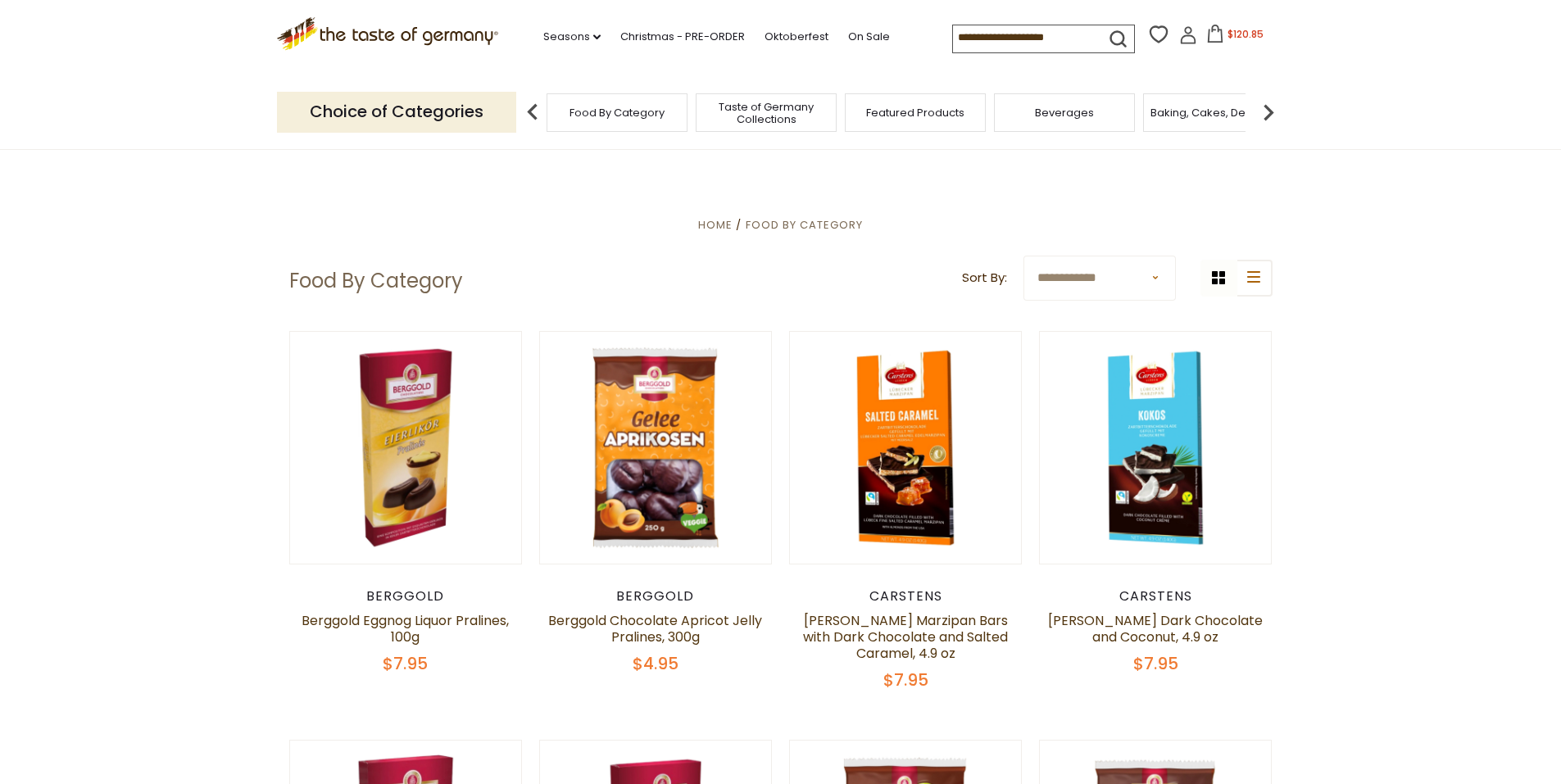
click at [1210, 41] on icon at bounding box center [1215, 33] width 18 height 18
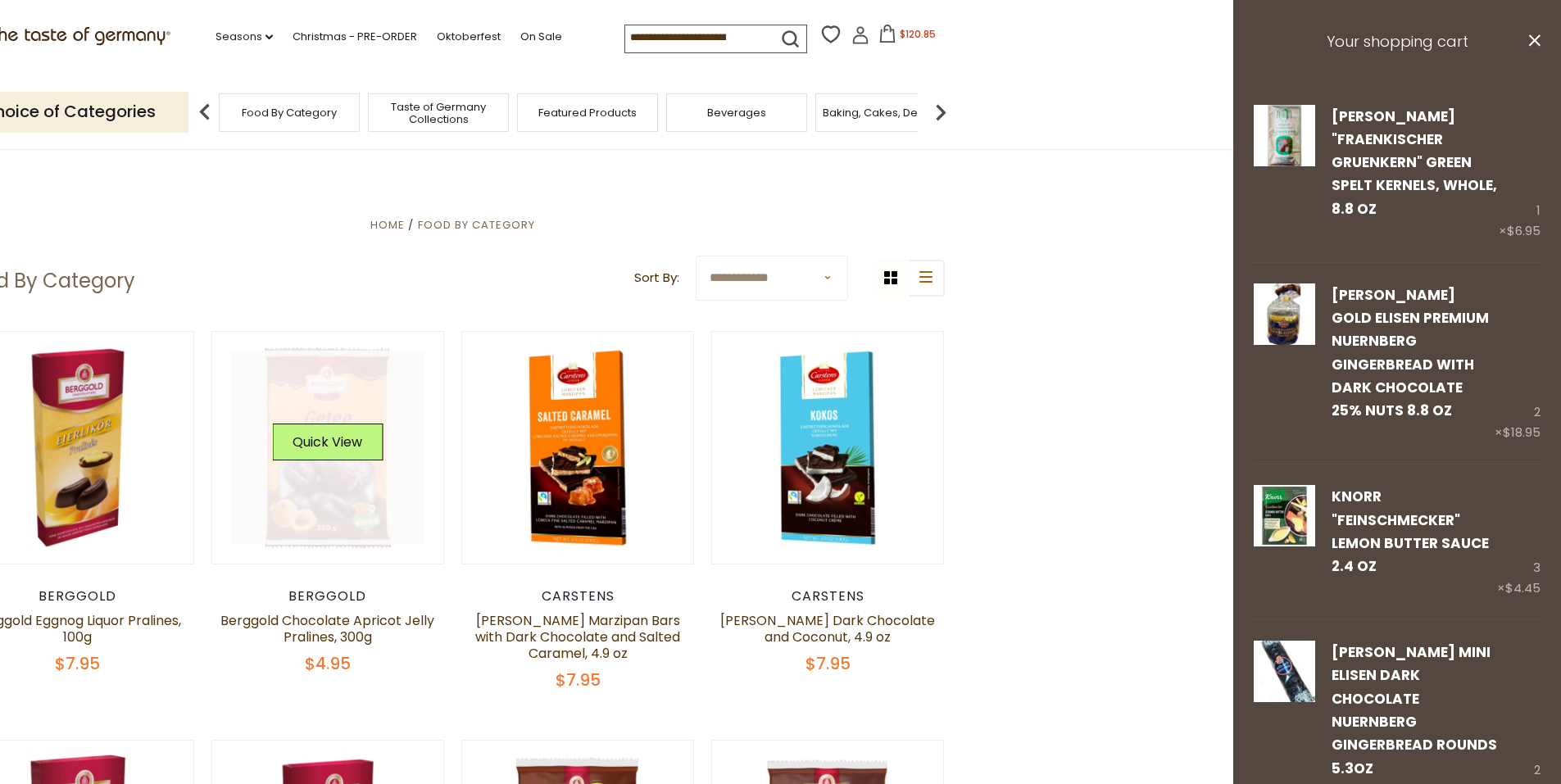
click at [341, 492] on link at bounding box center [328, 448] width 195 height 195
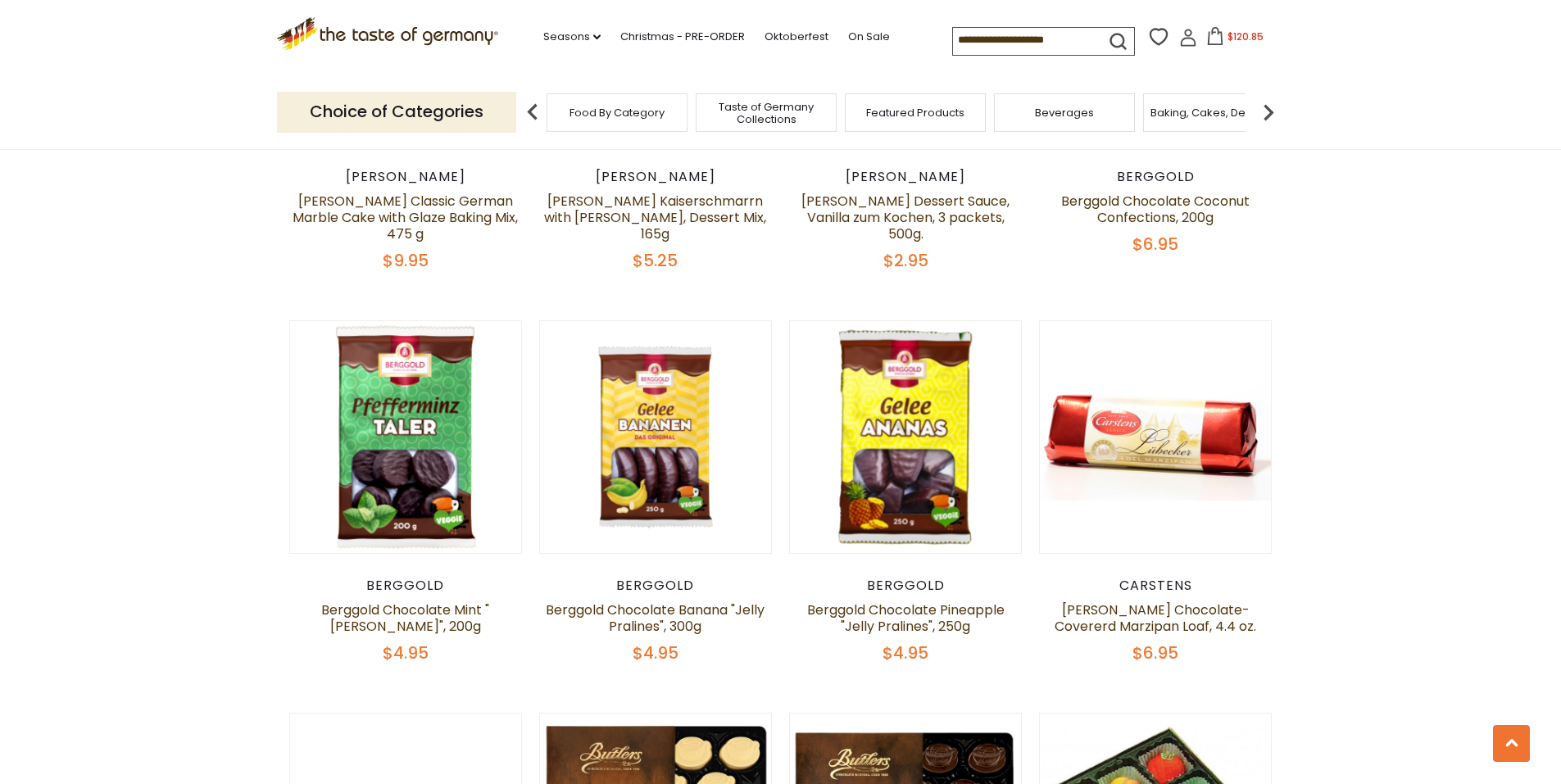
scroll to position [2179, 0]
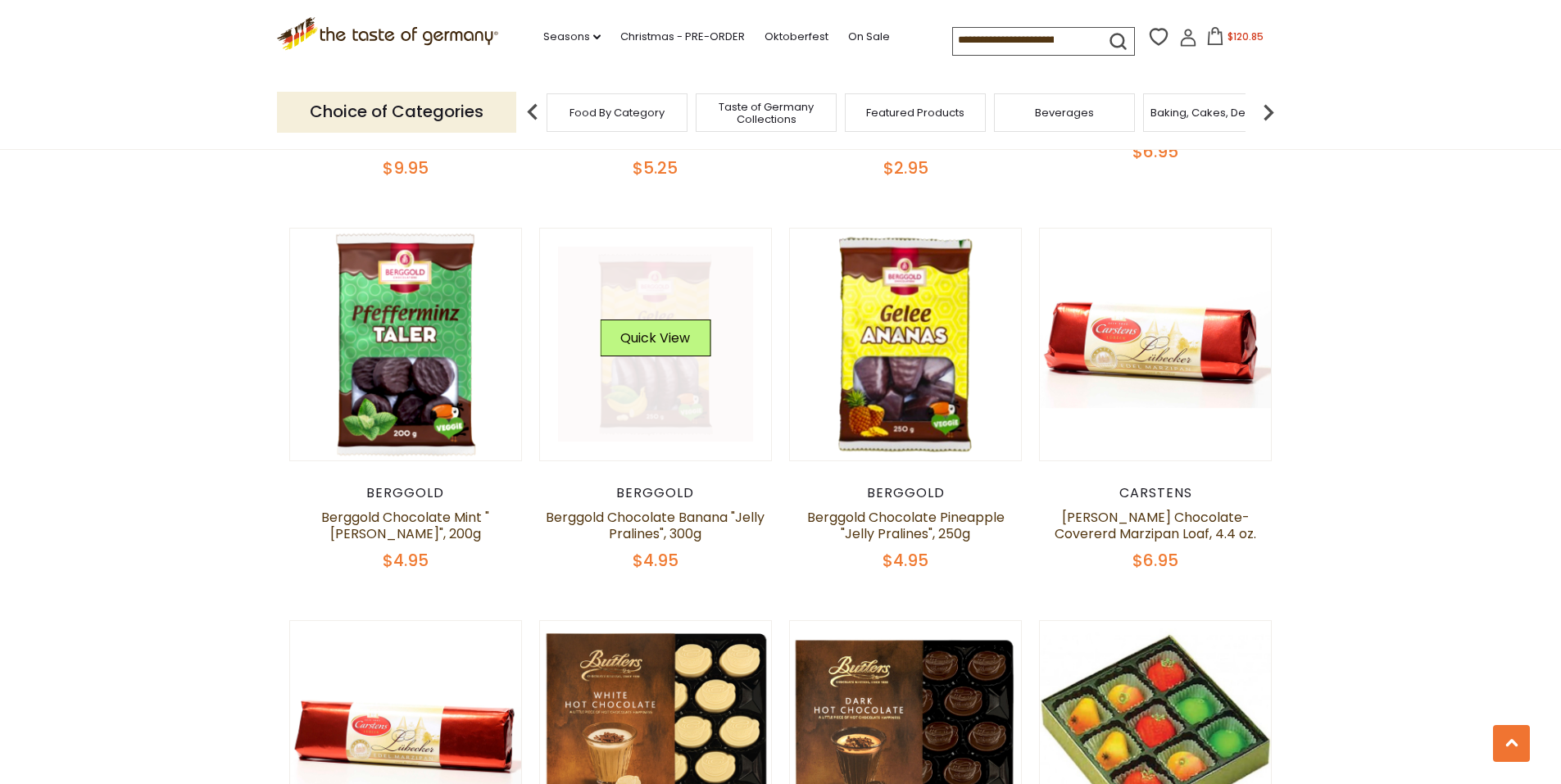
click at [665, 339] on link at bounding box center [656, 344] width 195 height 195
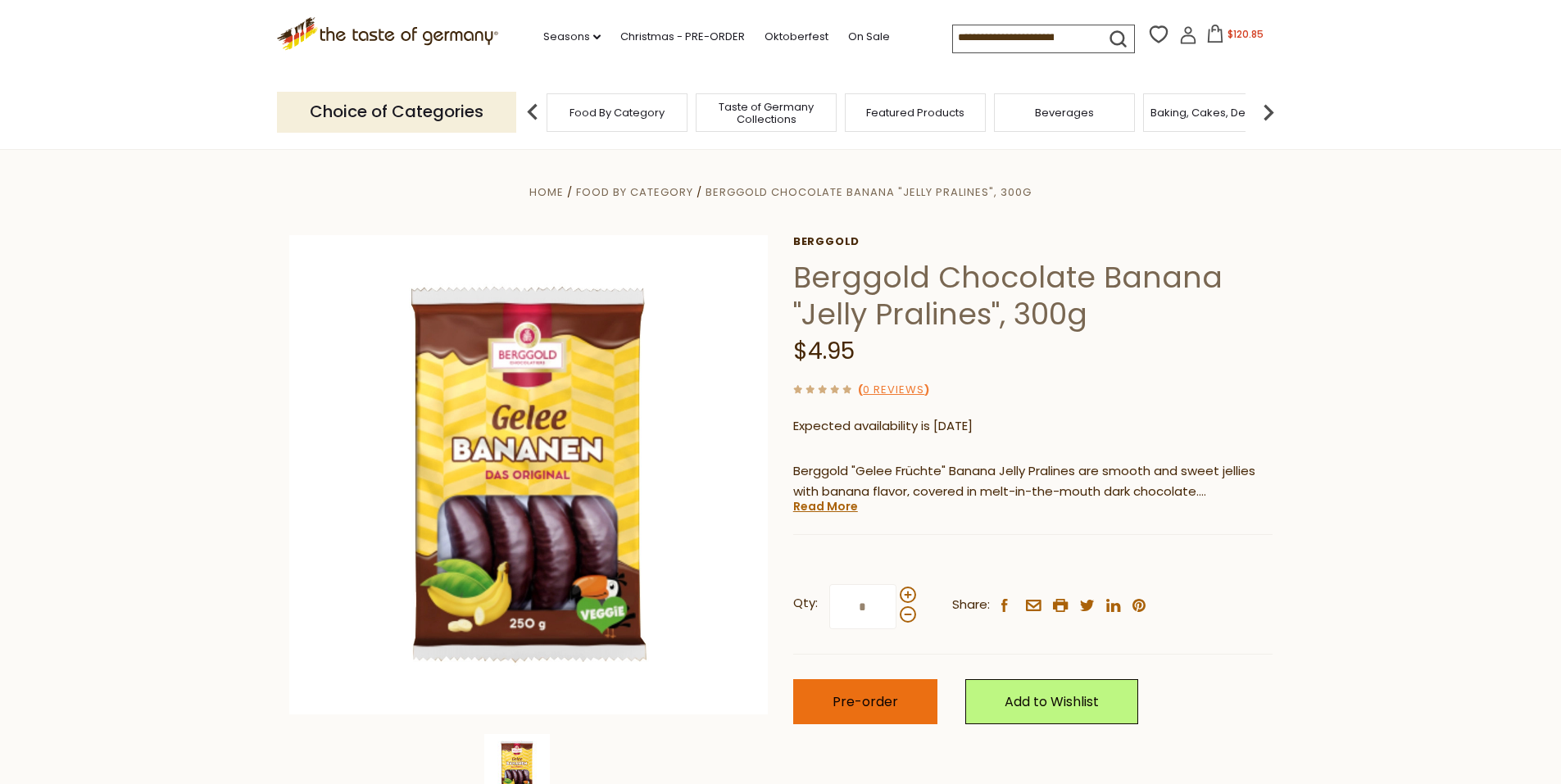
click at [875, 701] on span "Pre-order" at bounding box center [865, 701] width 66 height 19
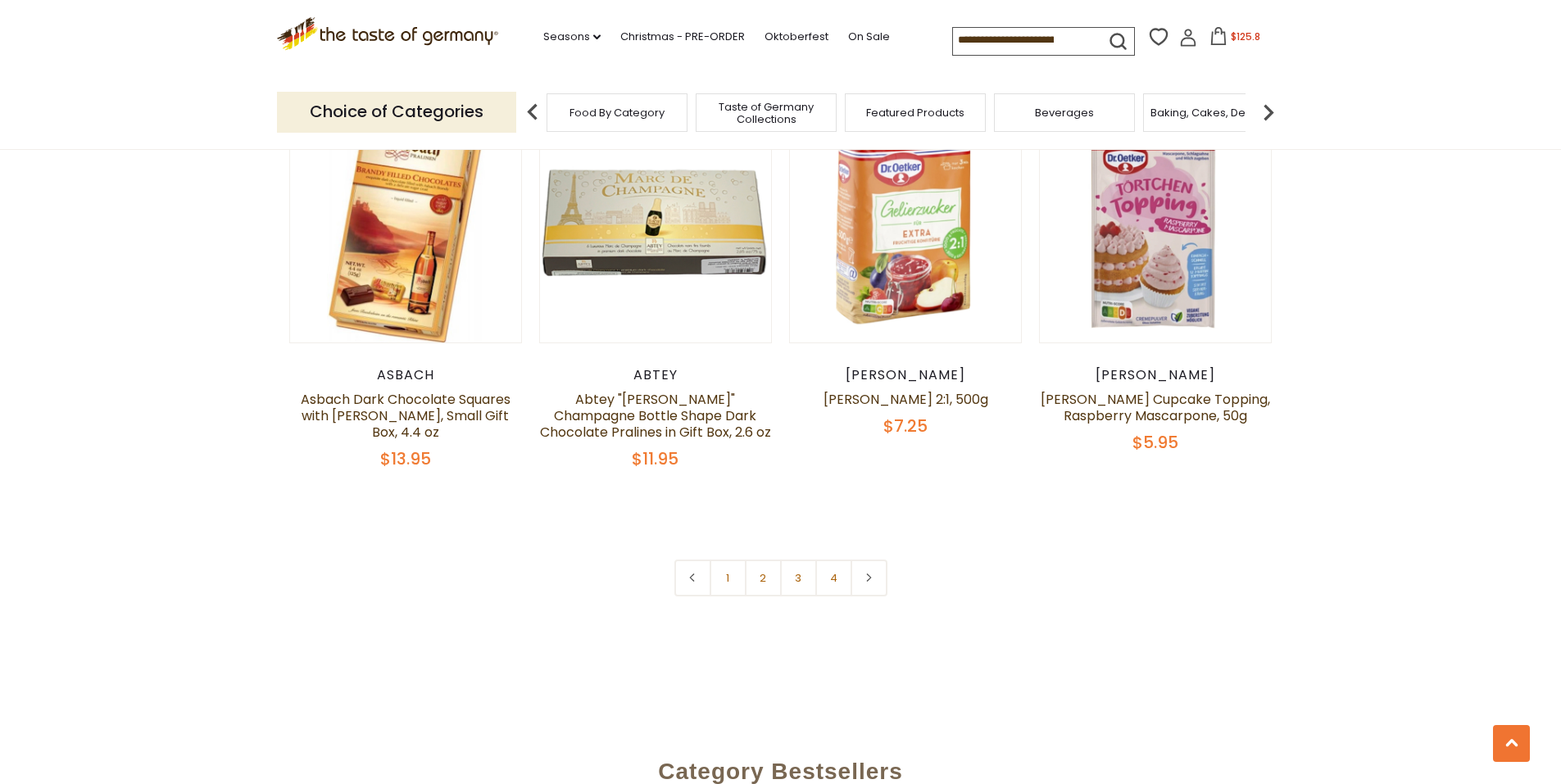
scroll to position [3494, 0]
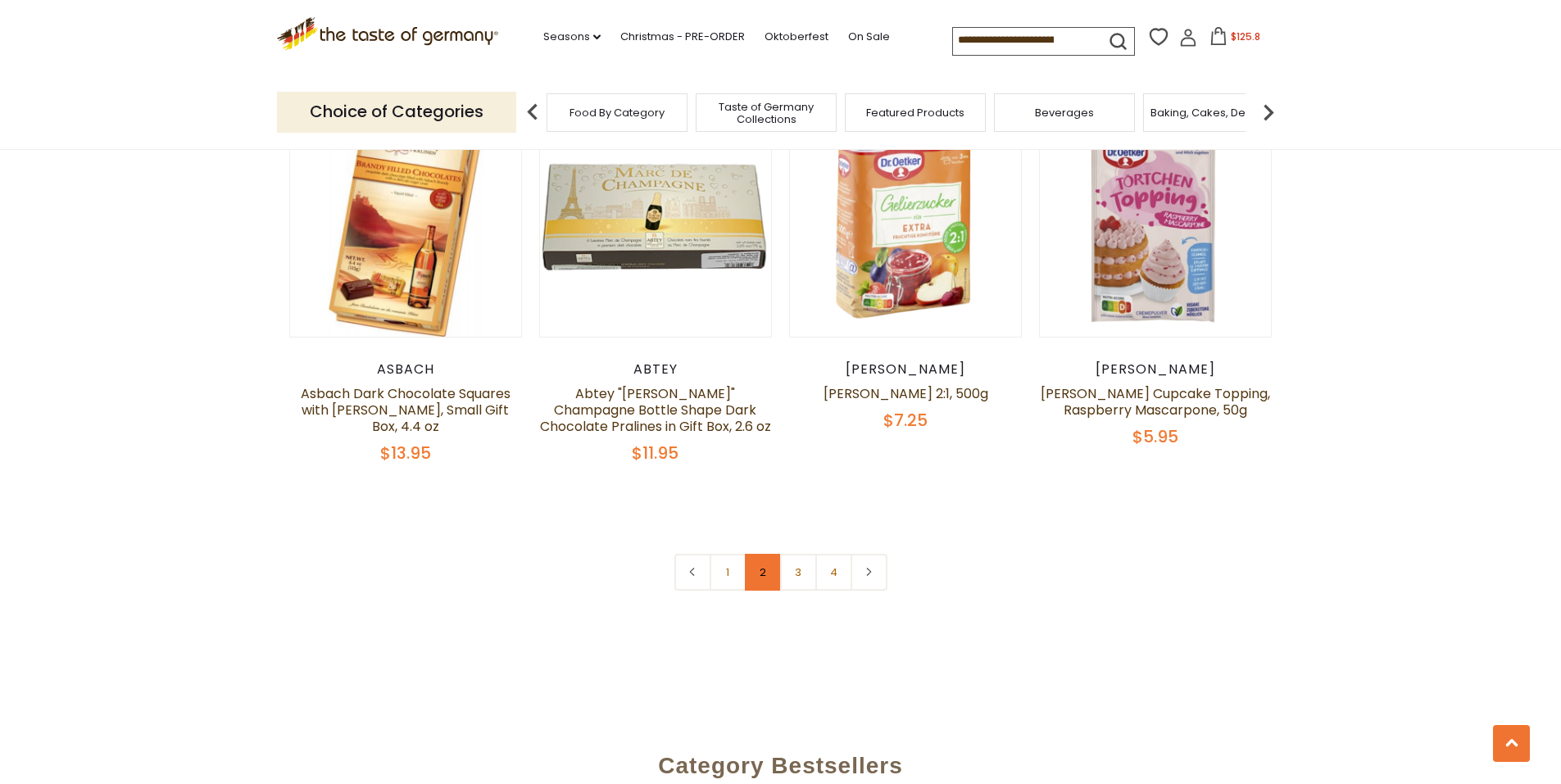
click at [755, 554] on link "2" at bounding box center [763, 572] width 37 height 37
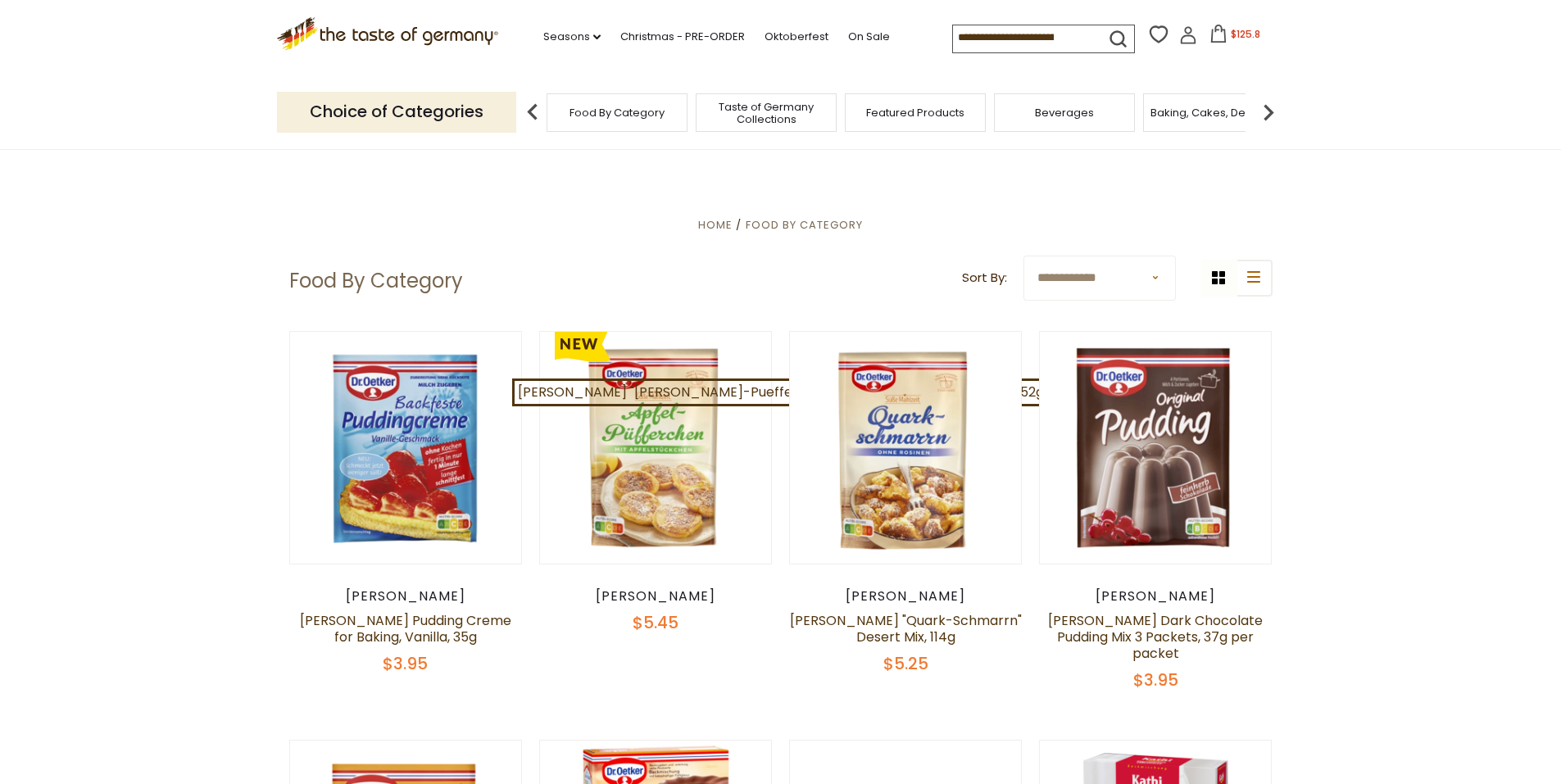
scroll to position [255, 0]
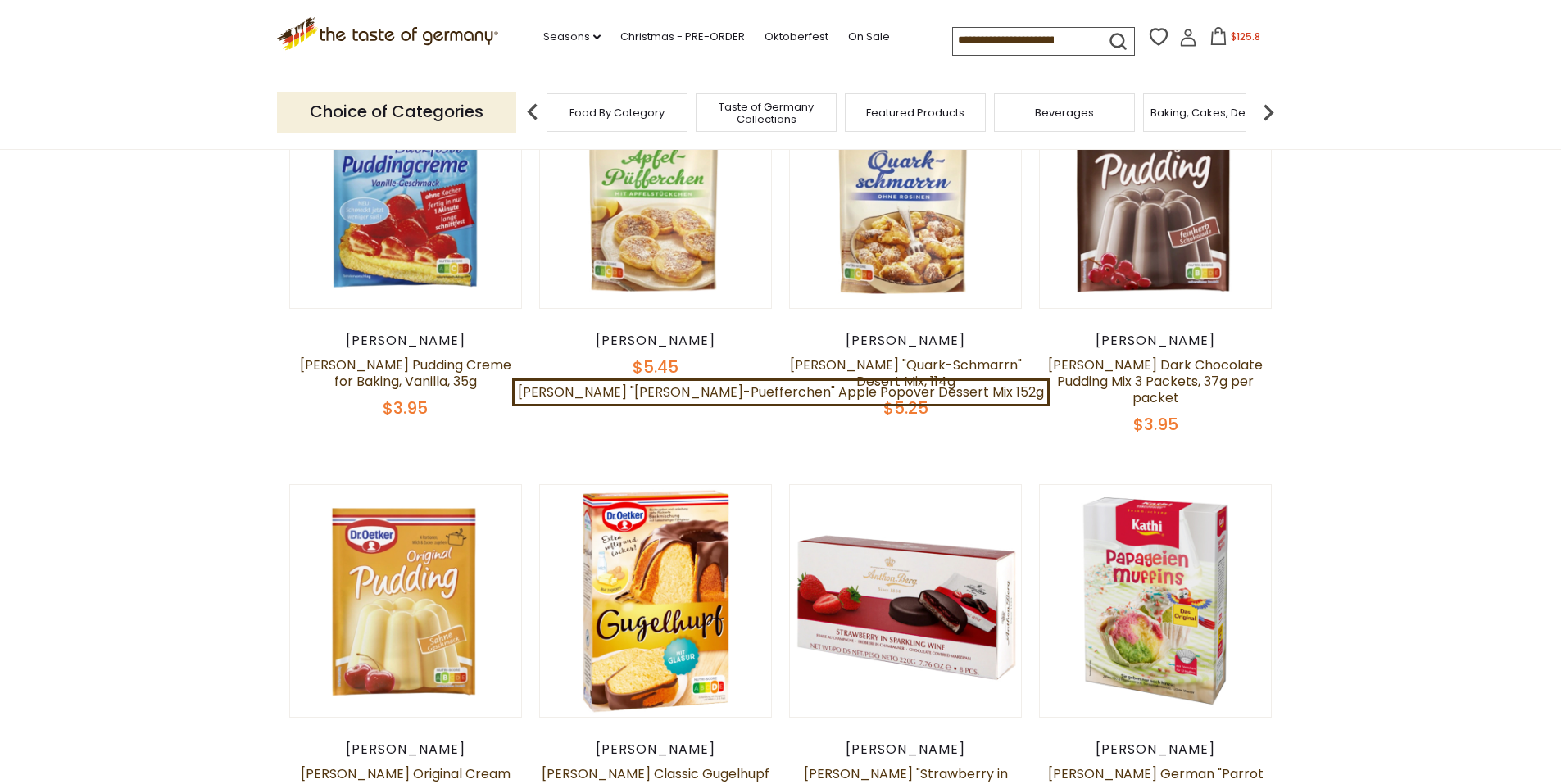
click at [1249, 38] on span "$125.8" at bounding box center [1245, 36] width 29 height 14
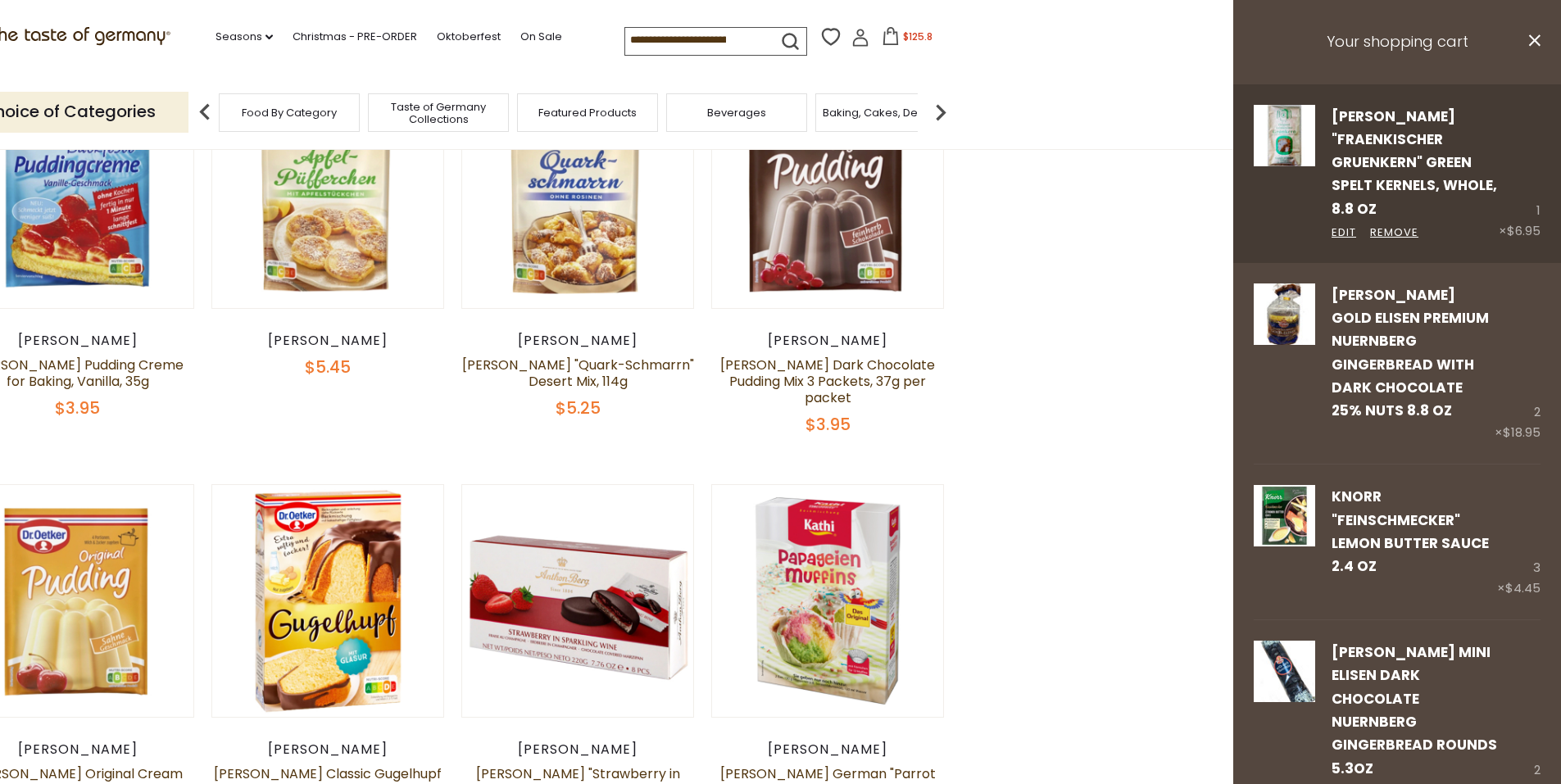
click at [1281, 155] on img at bounding box center [1284, 135] width 61 height 61
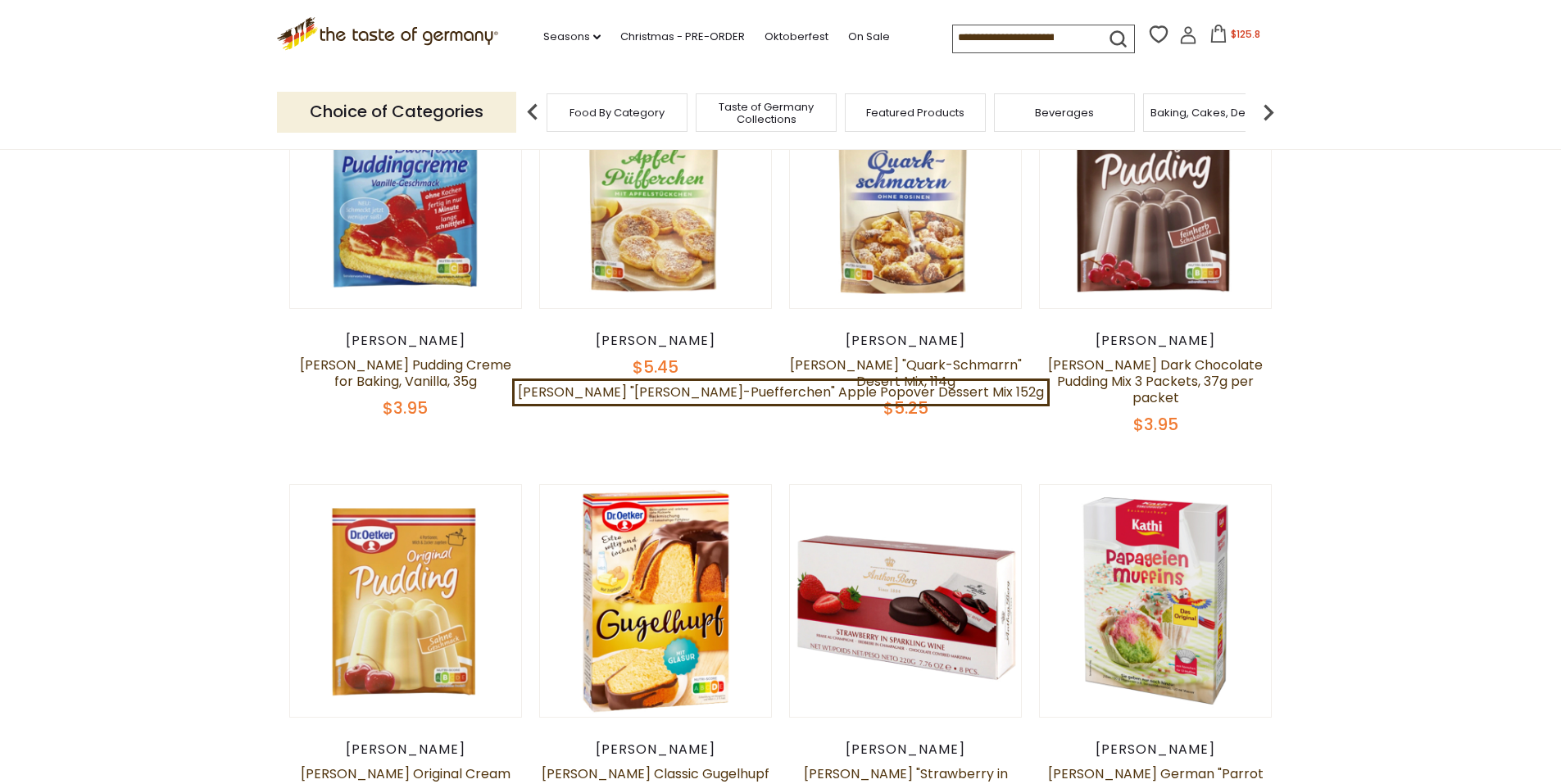
click at [1240, 38] on span "$125.8" at bounding box center [1245, 34] width 29 height 14
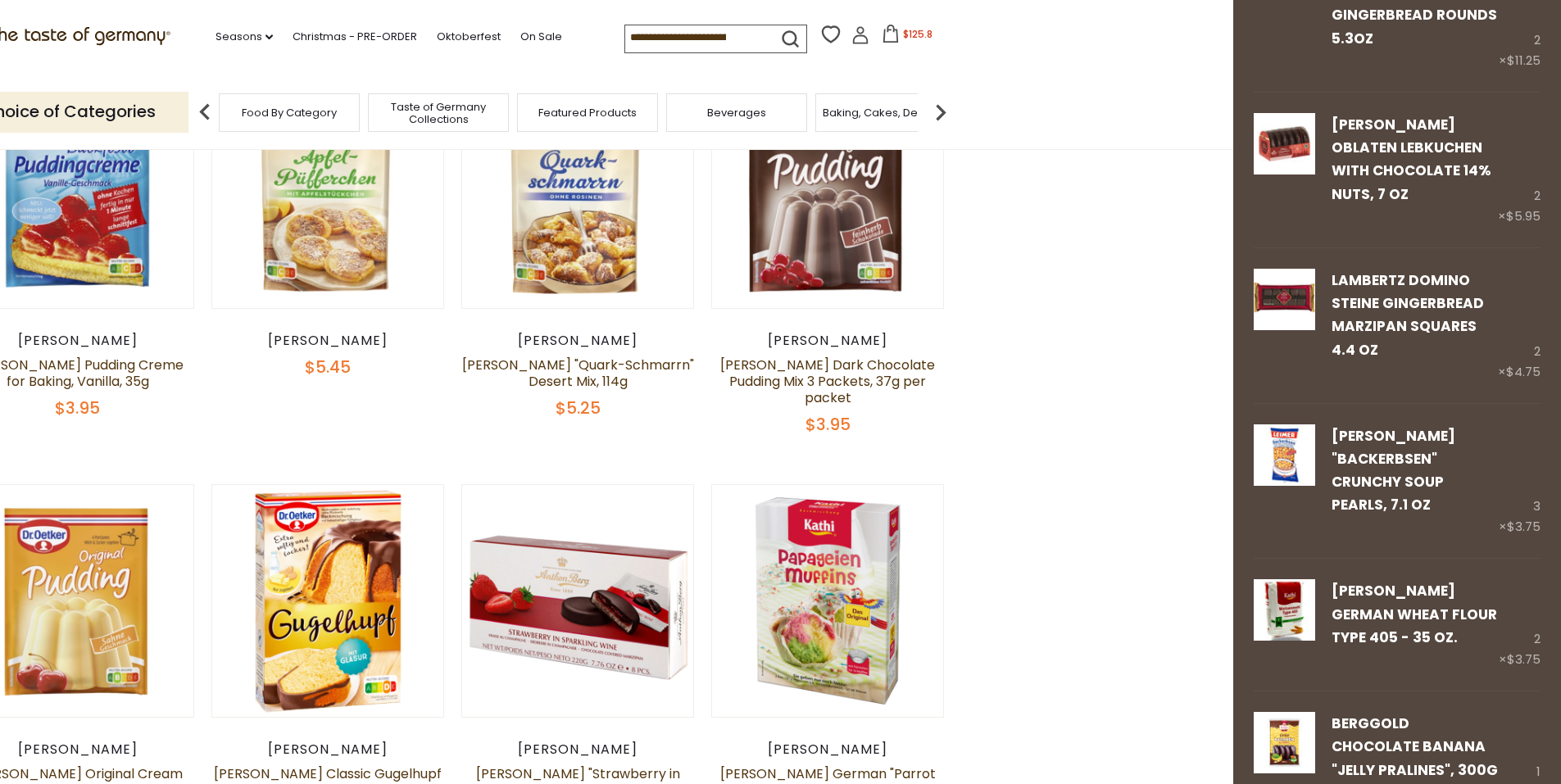
scroll to position [850, 0]
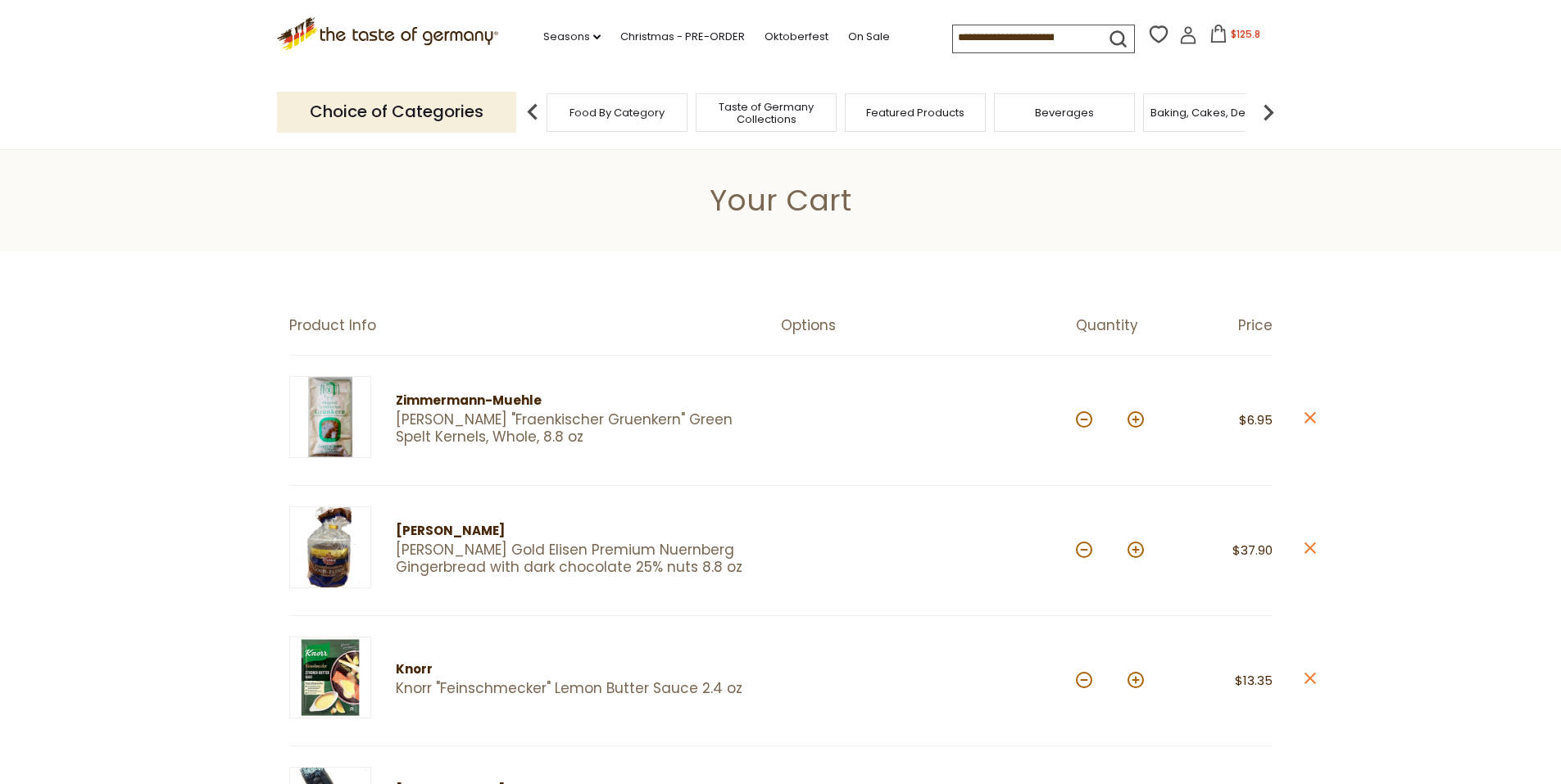
click at [966, 30] on input at bounding box center [1022, 36] width 138 height 23
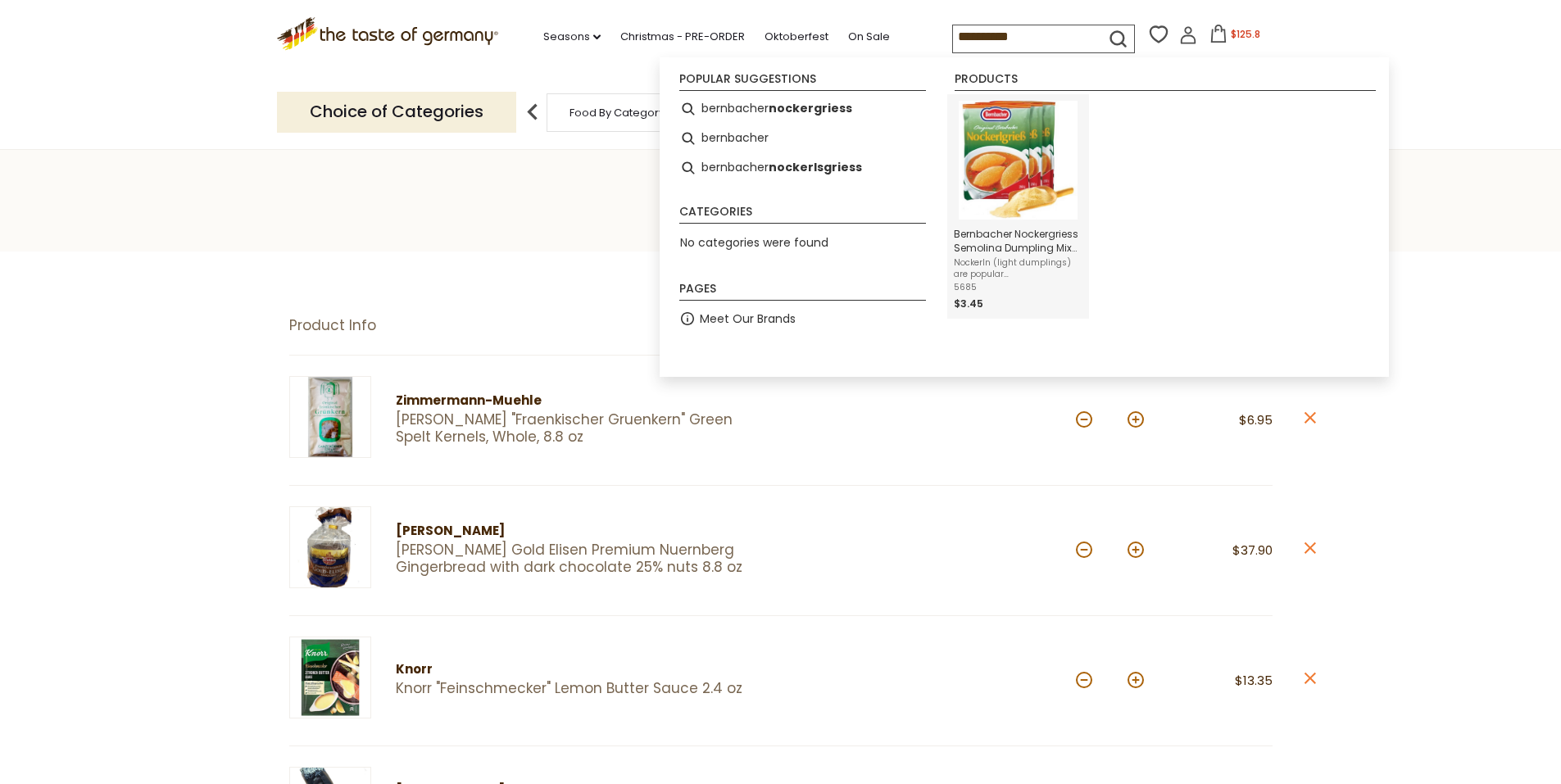
type input "**********"
click at [1013, 159] on img "Bernbacher Nockergriess Semolina Dumpling Mix 8.75 oz.(Pack of 3)" at bounding box center [1018, 160] width 119 height 119
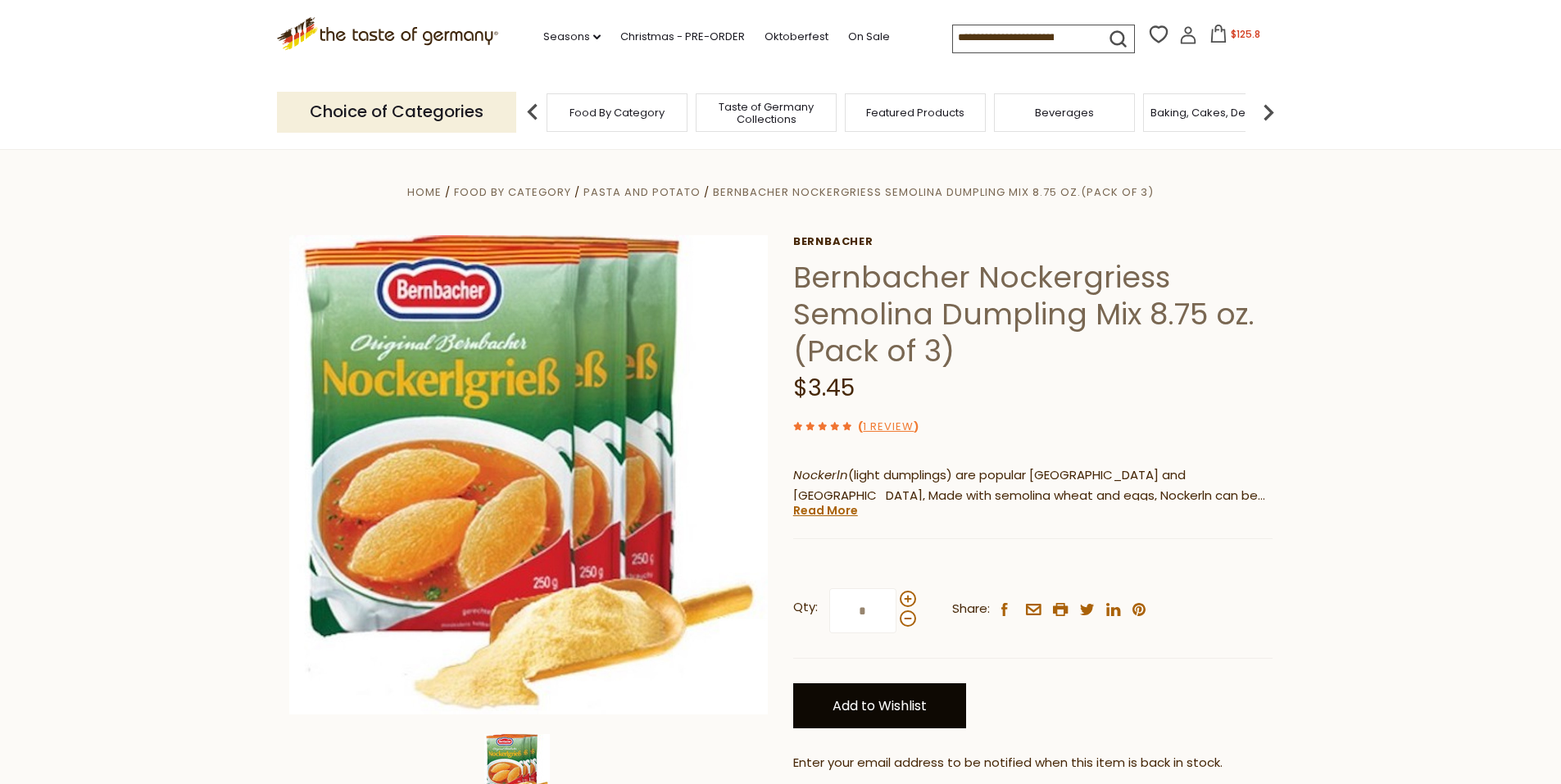
click at [865, 702] on link "Add to Wishlist" at bounding box center [879, 706] width 173 height 45
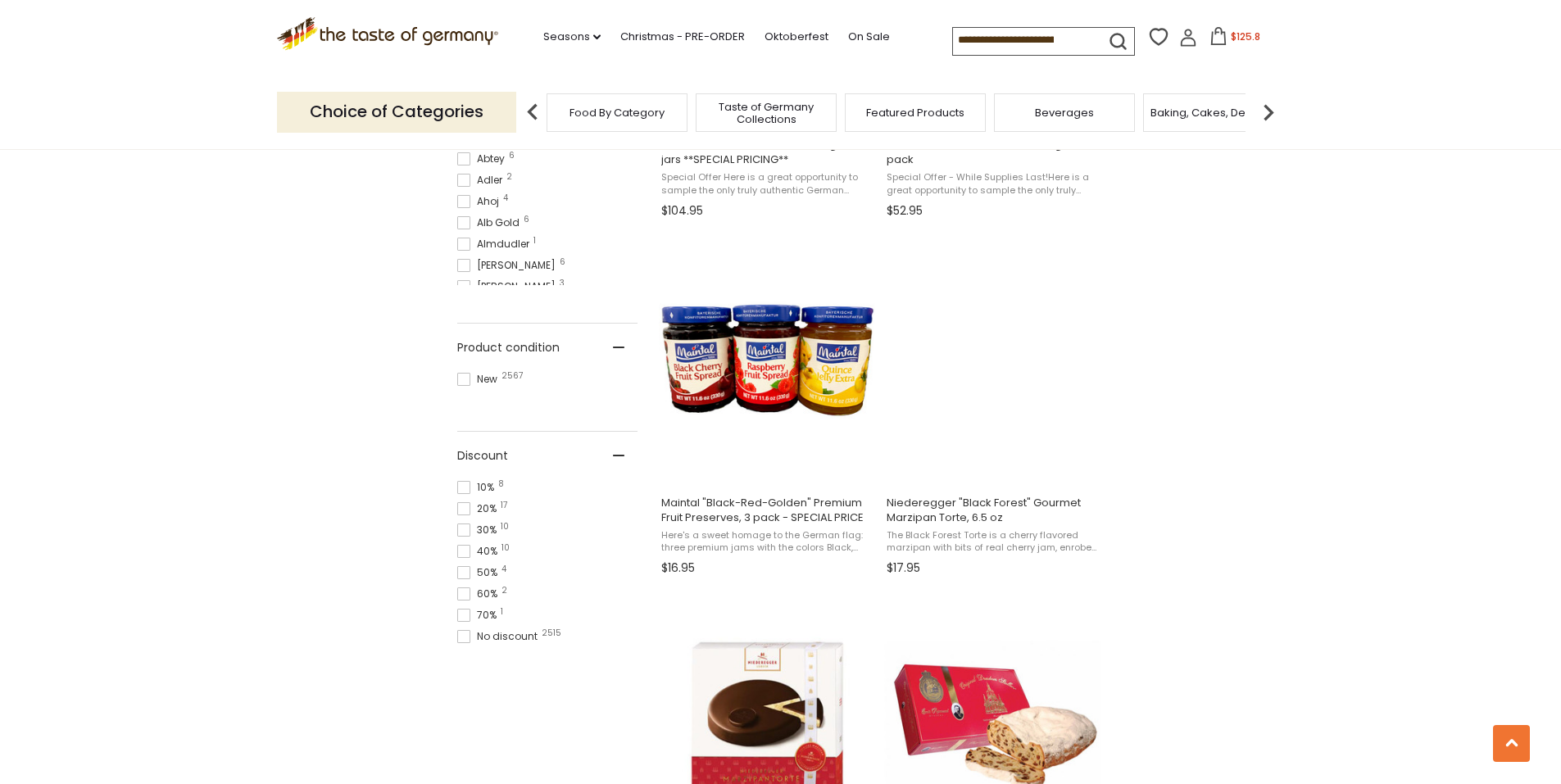
scroll to position [938, 0]
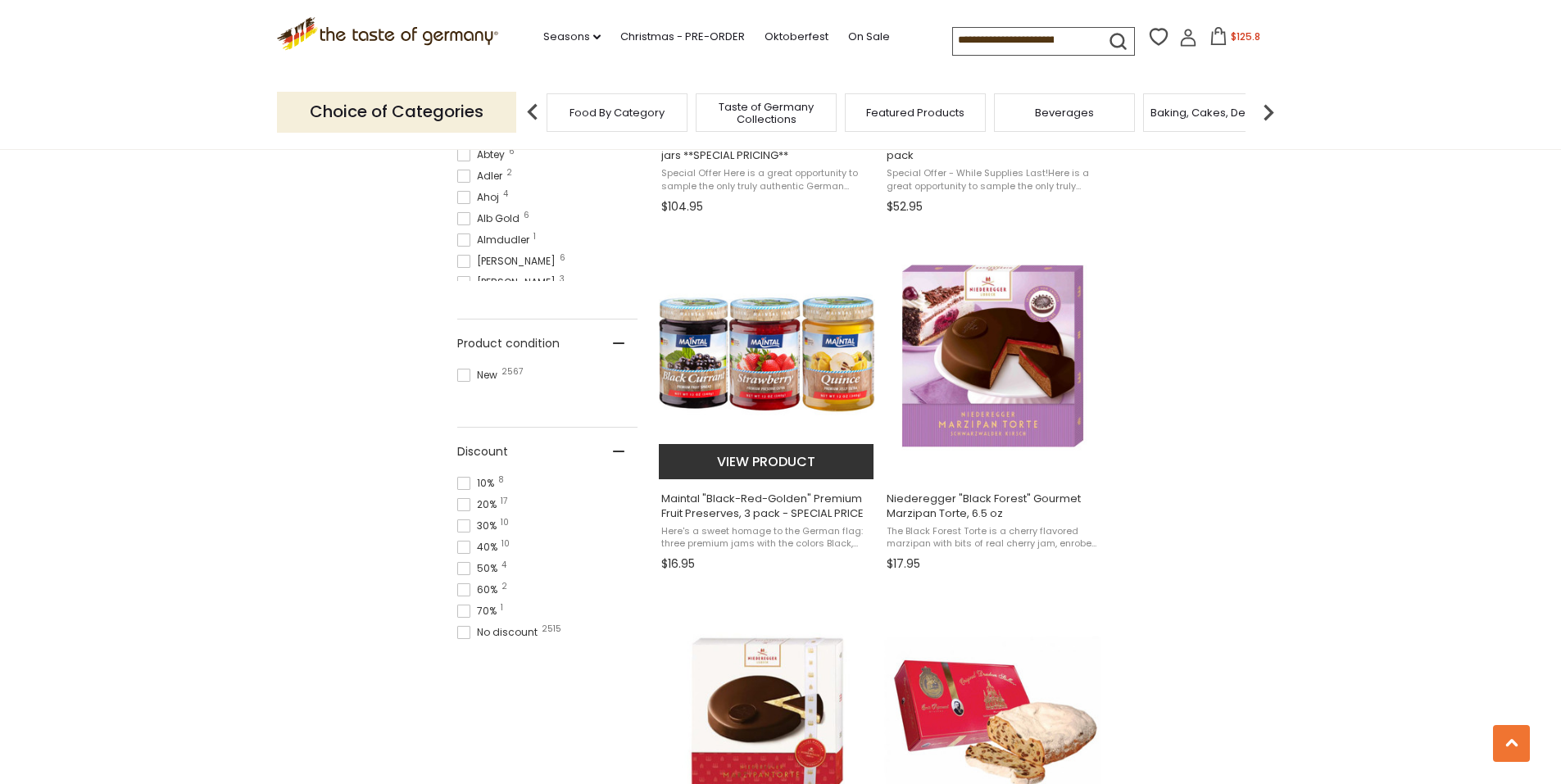
click at [752, 511] on span "Maintal "Black-Red-Golden" Premium Fruit Preserves, 3 pack - SPECIAL PRICE" at bounding box center [767, 506] width 212 height 29
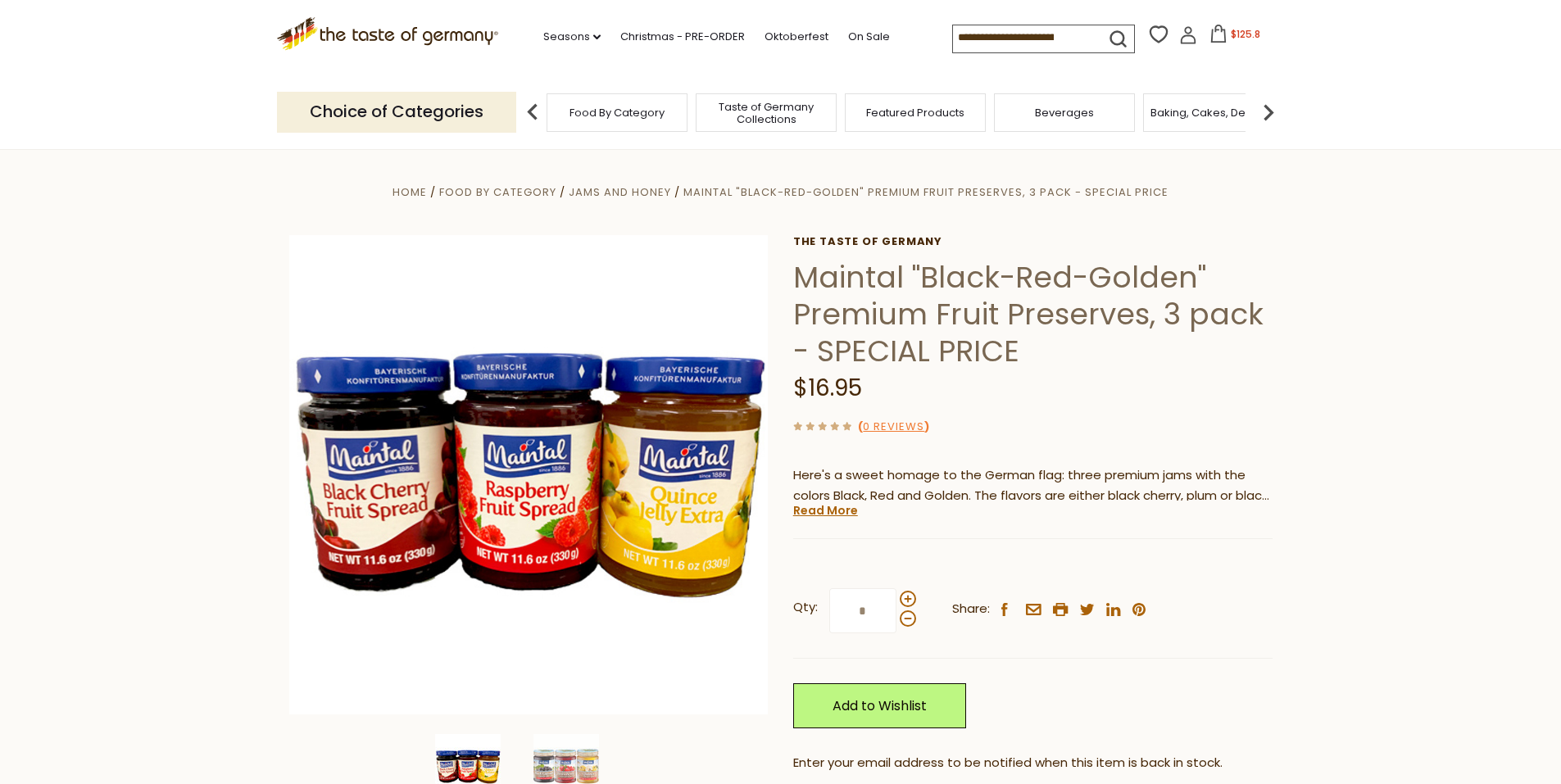
click at [1035, 29] on input at bounding box center [1022, 36] width 138 height 23
type input "*******"
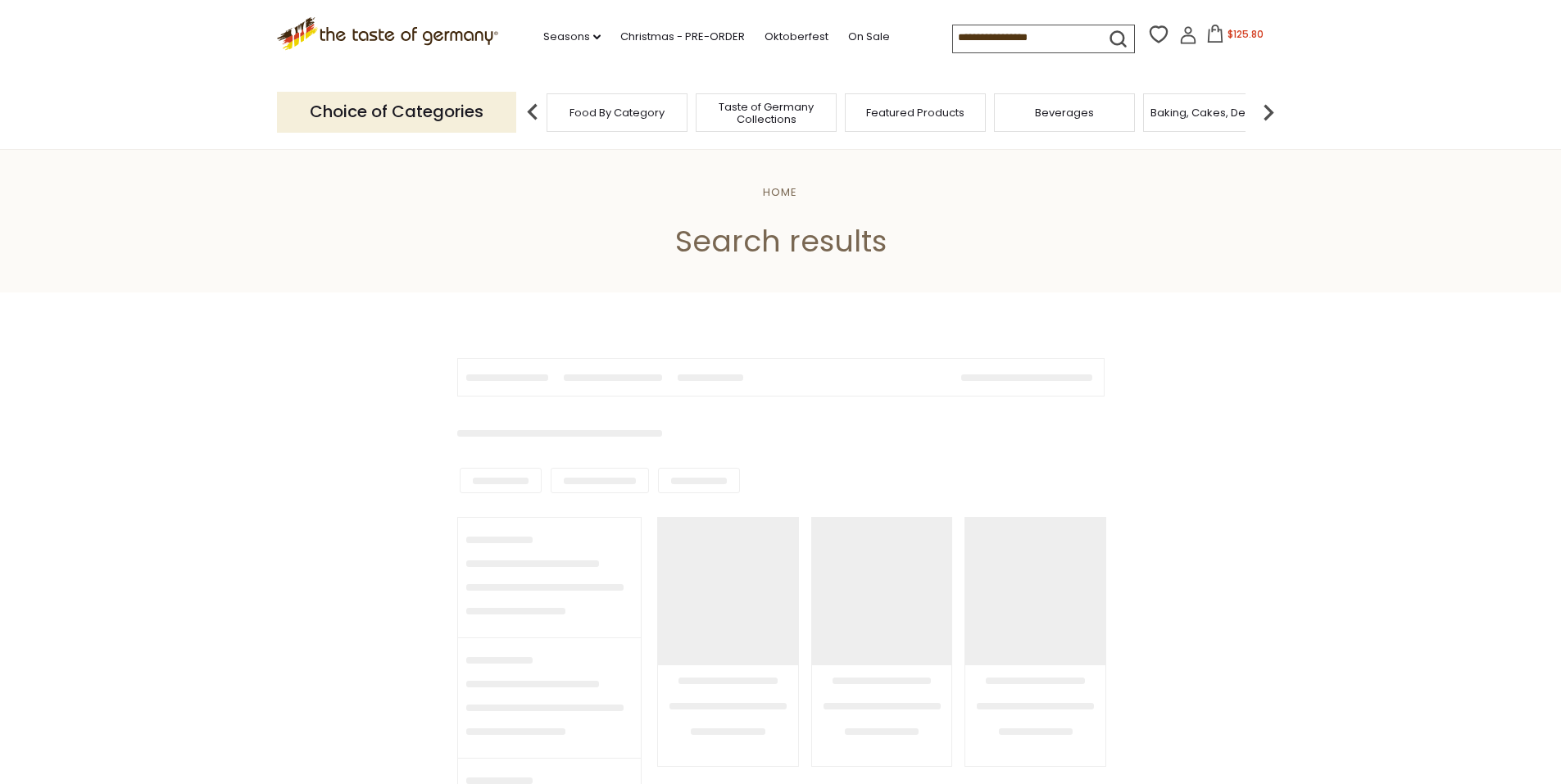
type input "*******"
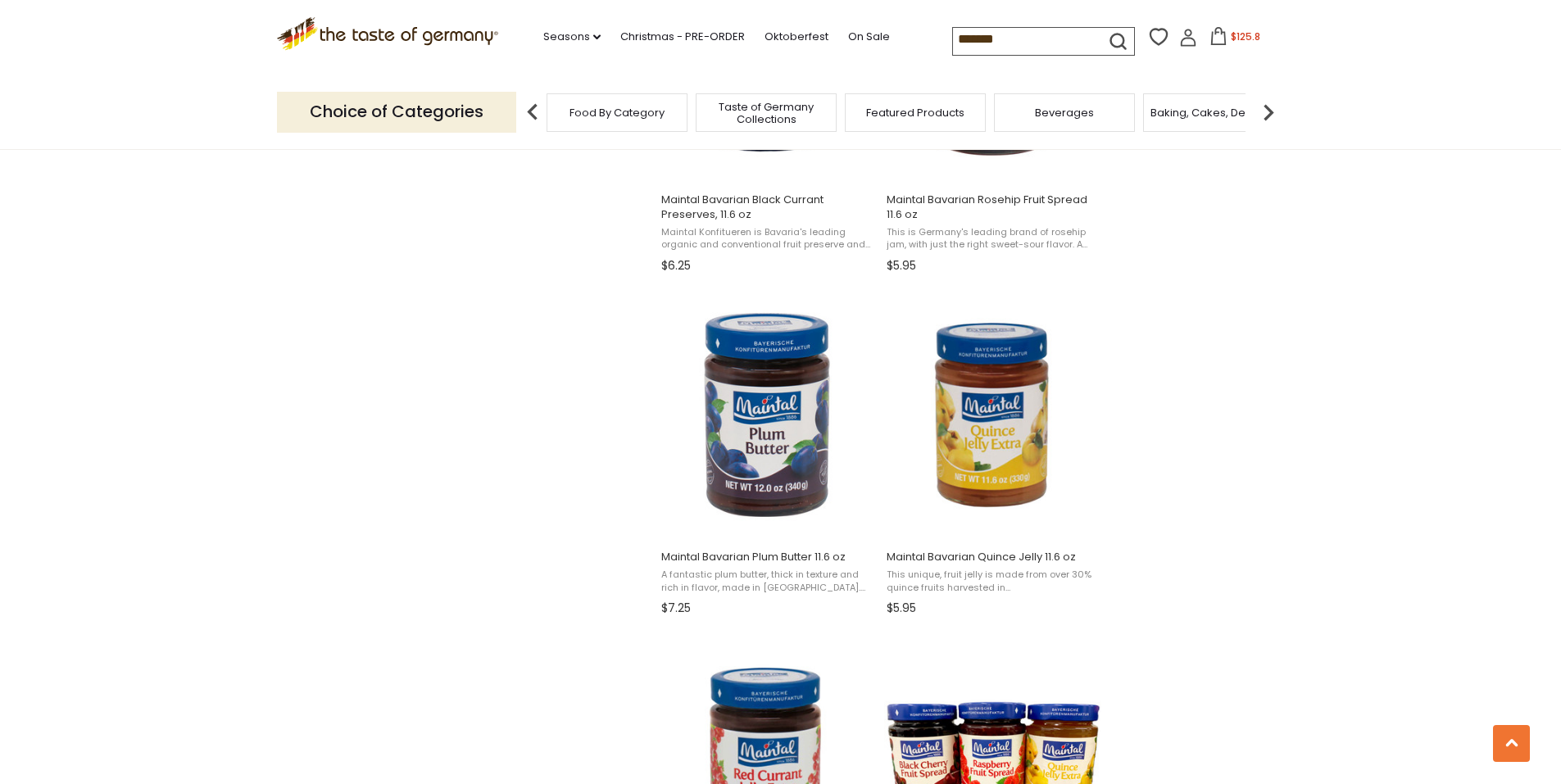
scroll to position [1439, 0]
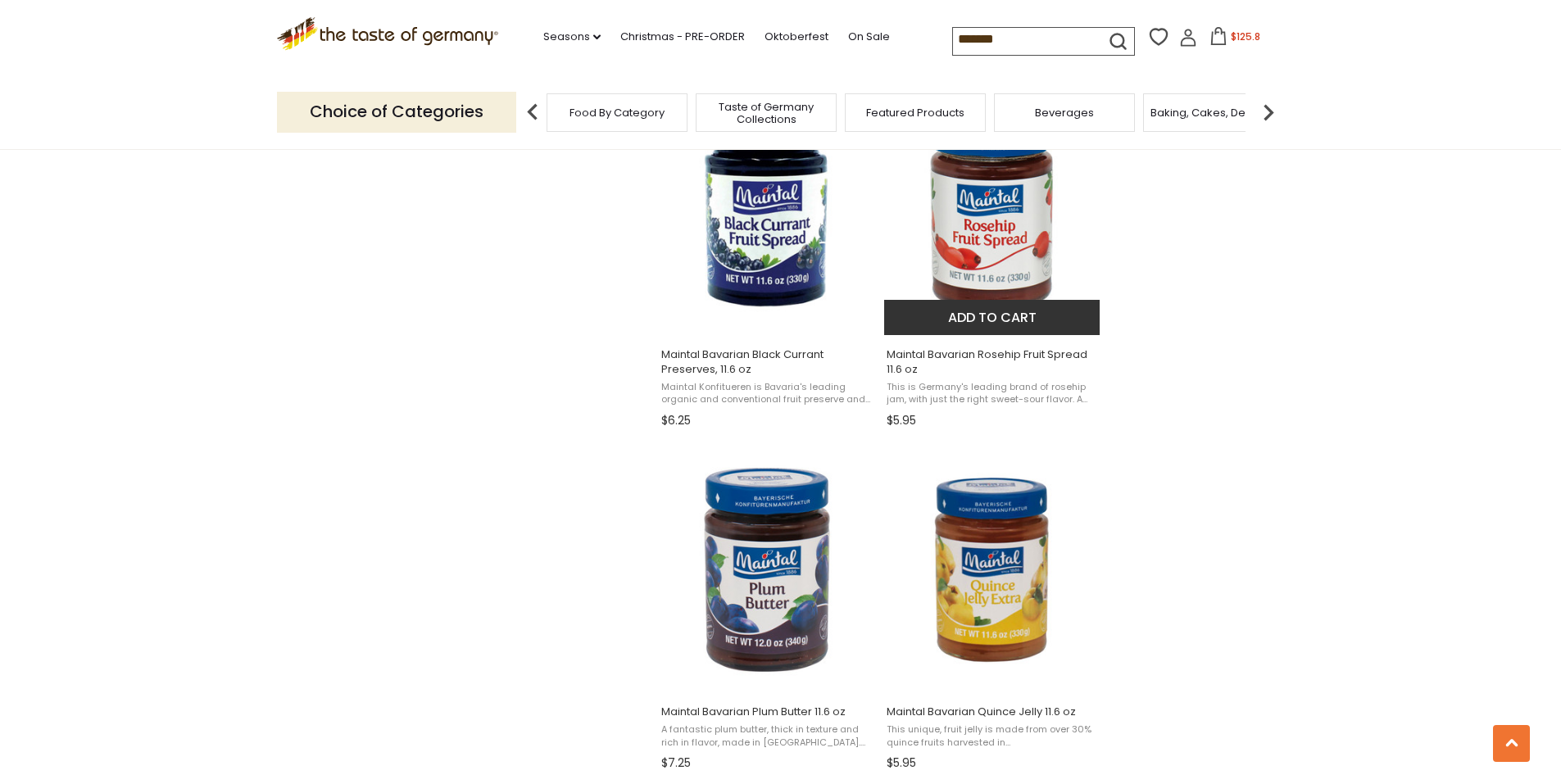
click at [999, 313] on button "Add to cart" at bounding box center [991, 317] width 216 height 35
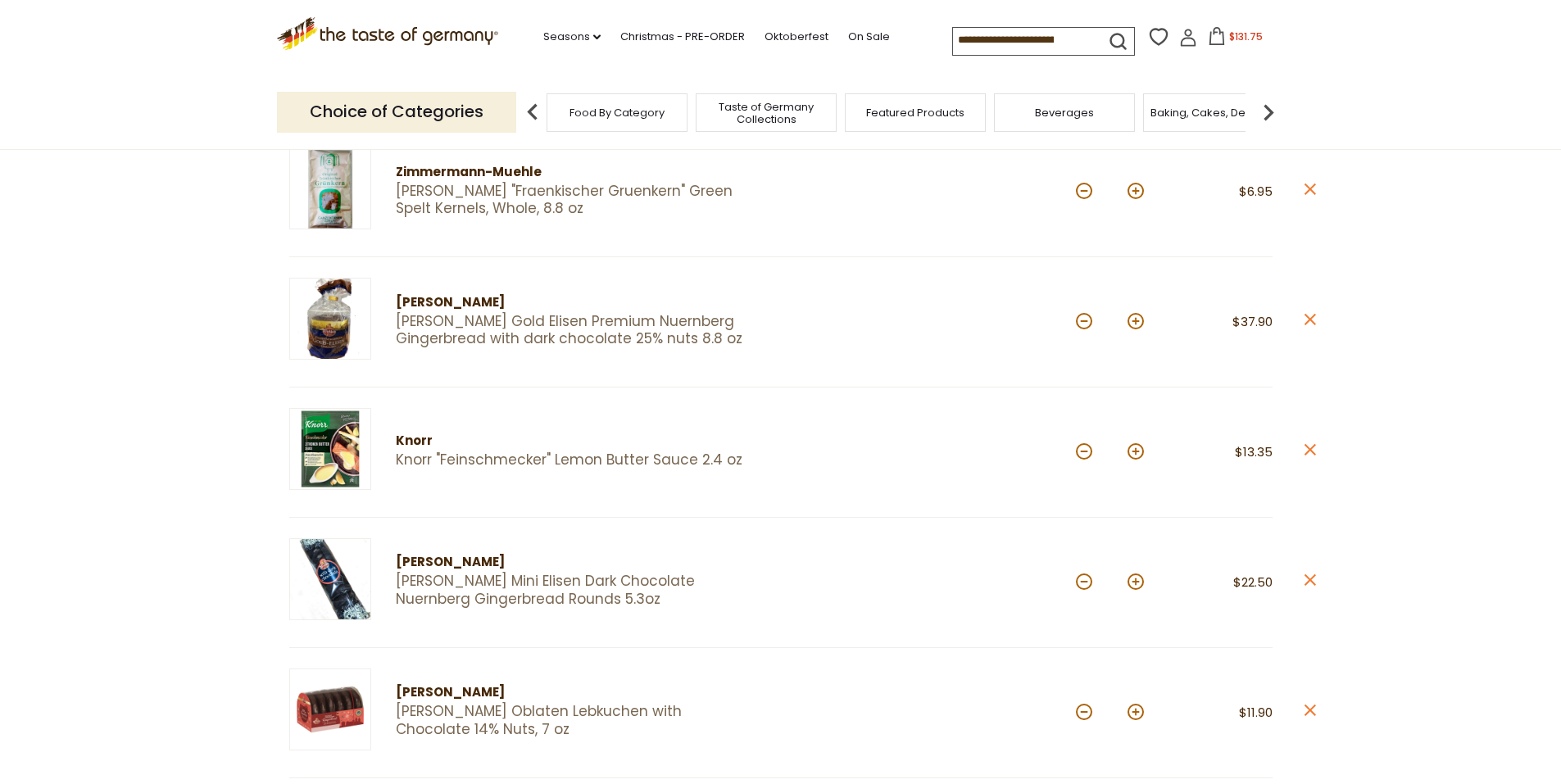
scroll to position [210, 0]
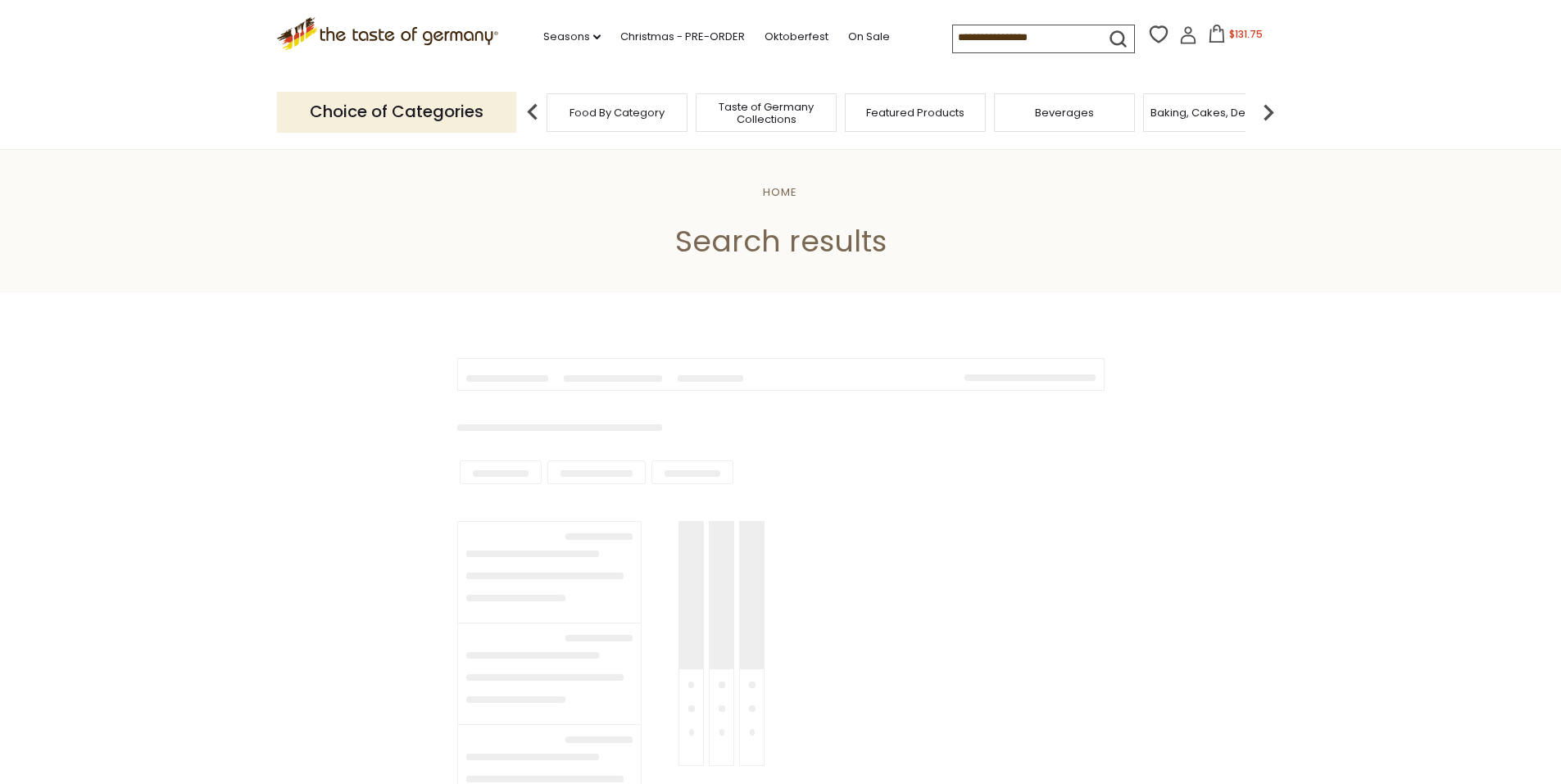
scroll to position [1433, 0]
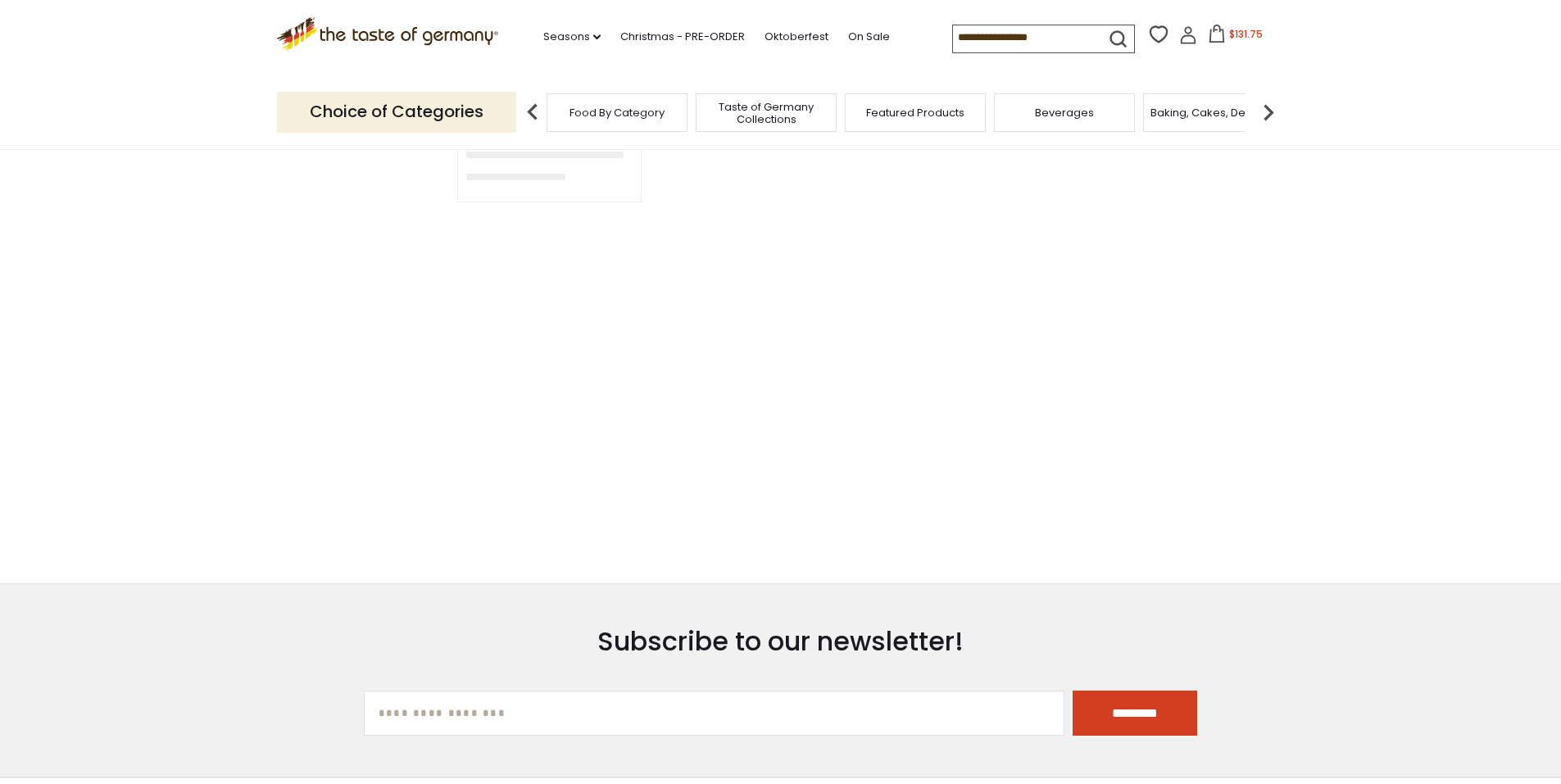
type input "*******"
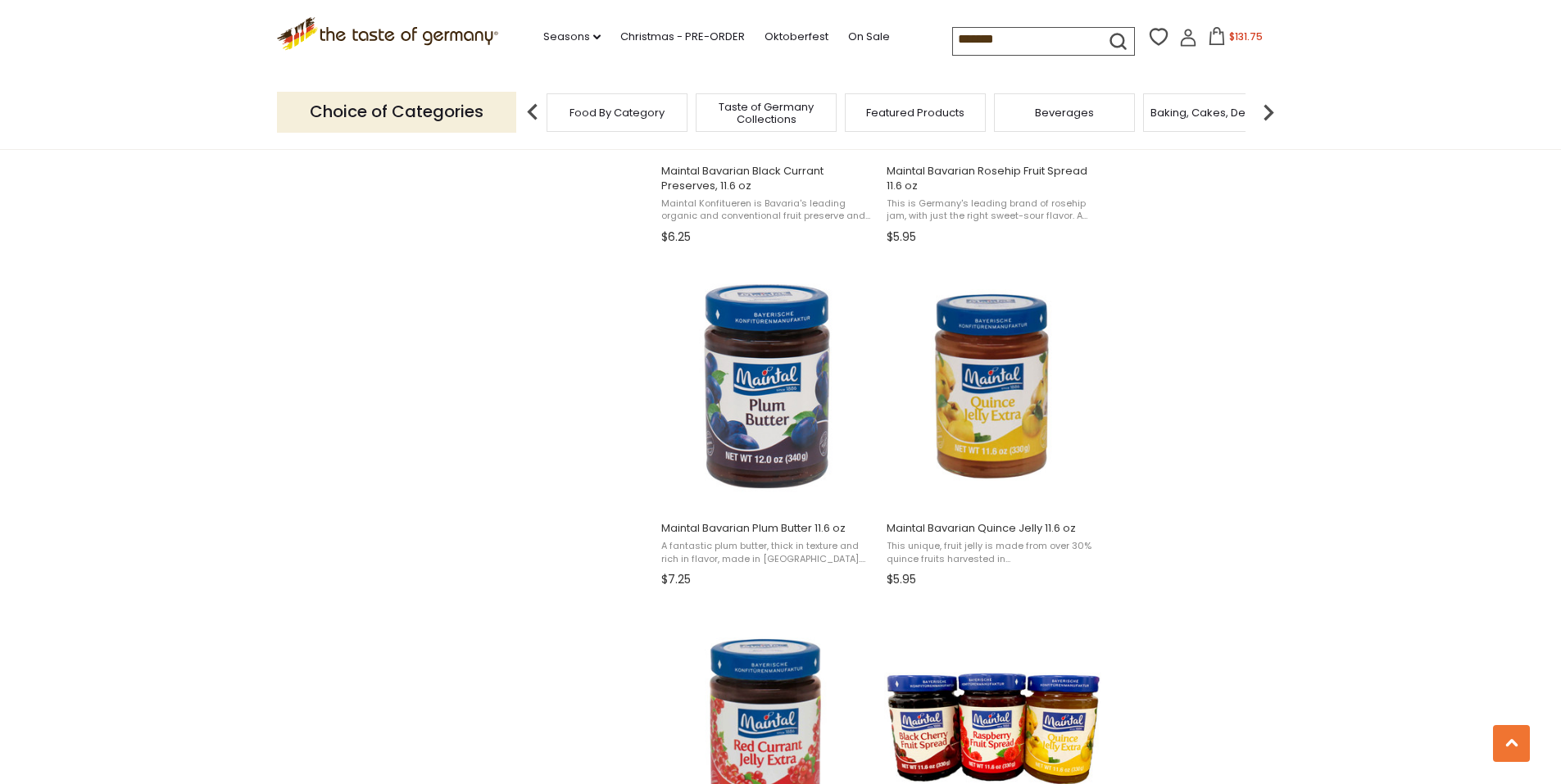
scroll to position [1684, 0]
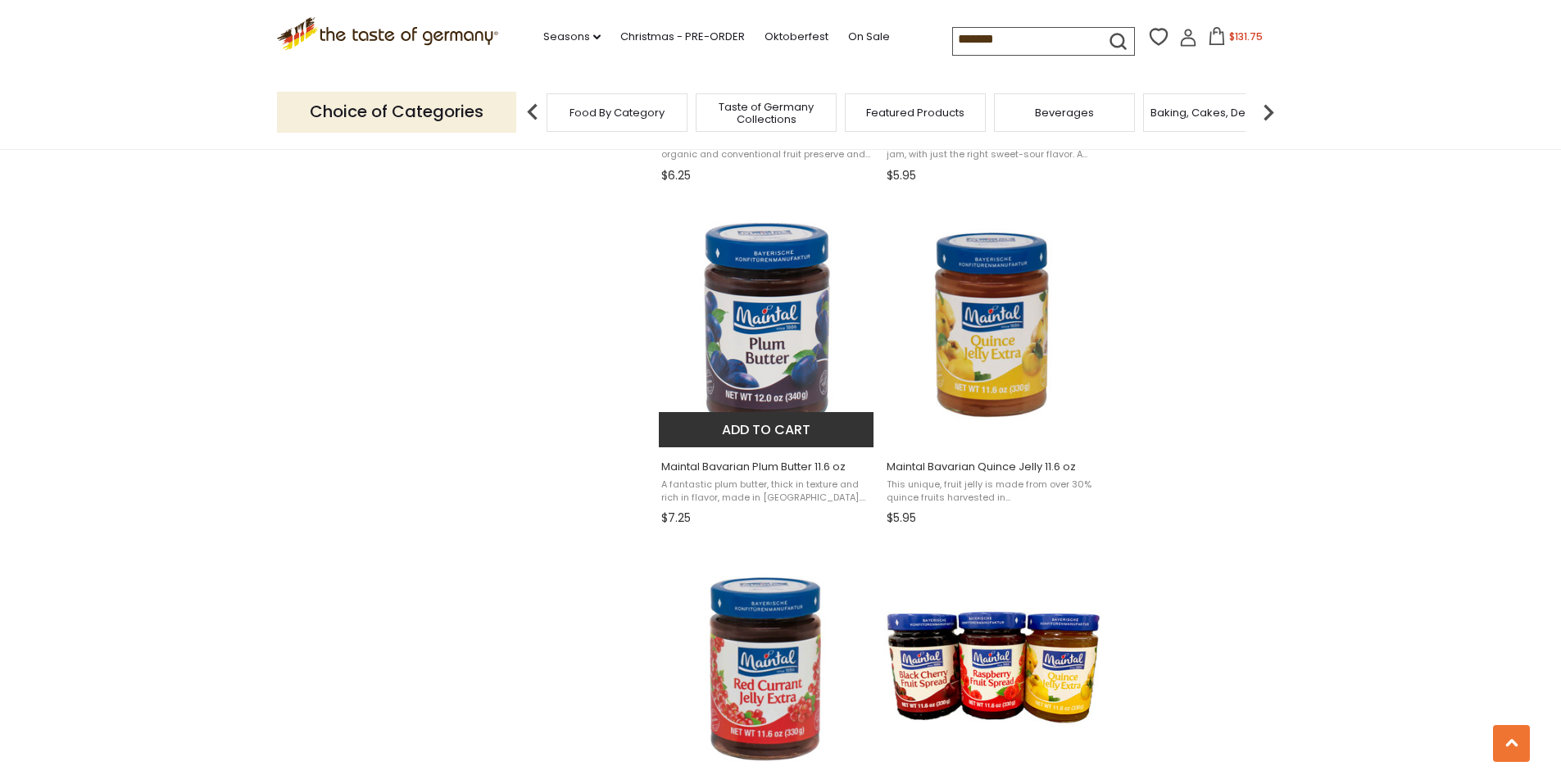
click at [758, 430] on button "Add to cart" at bounding box center [766, 430] width 216 height 35
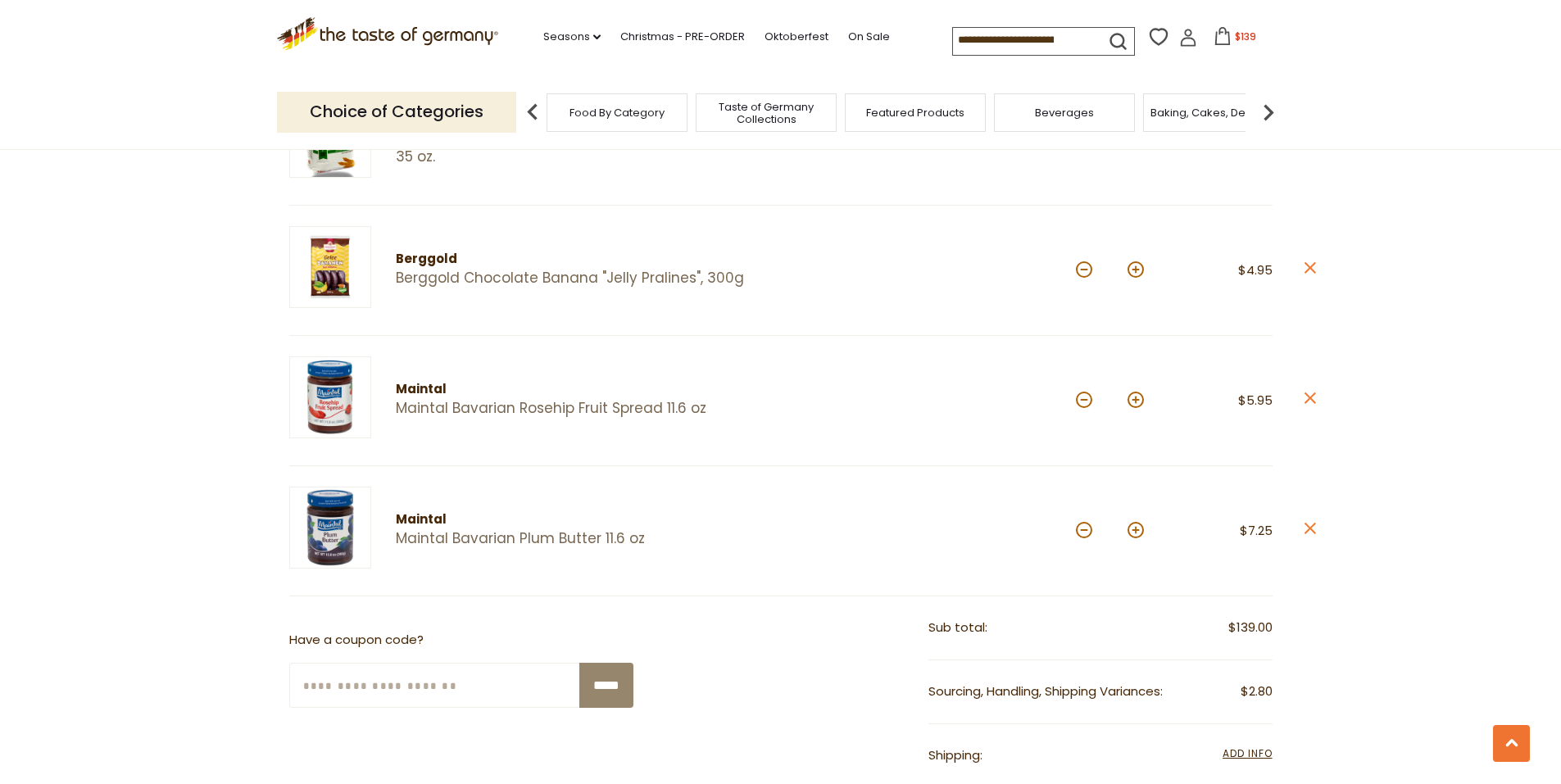
scroll to position [1180, 0]
